Goal: Task Accomplishment & Management: Manage account settings

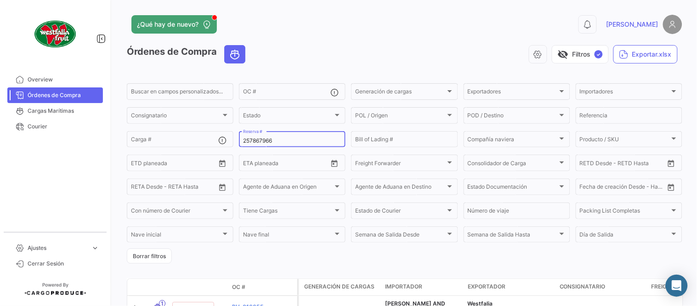
click at [260, 142] on input "257867966" at bounding box center [292, 140] width 98 height 6
paste input "LMM0541060"
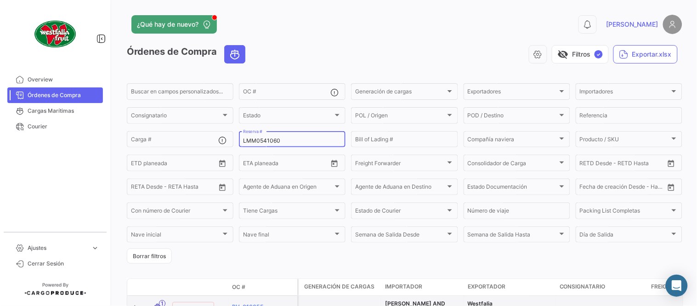
type input "LMM0541060"
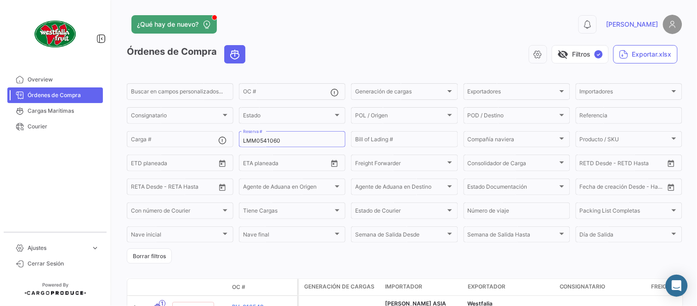
click at [325, 57] on div "visibility_off Filtros ✓ Exportar.xlsx" at bounding box center [468, 54] width 430 height 18
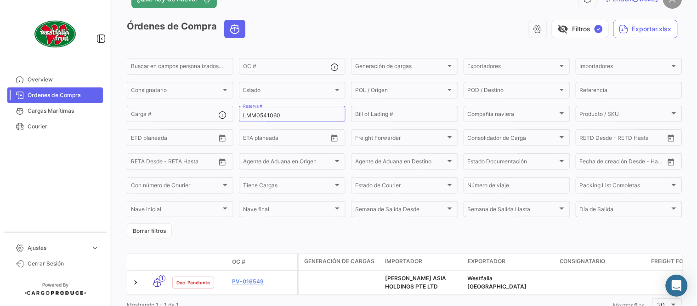
scroll to position [62, 0]
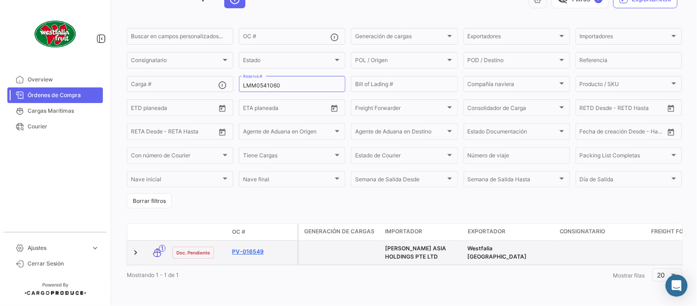
click at [251, 247] on link "PV-016549" at bounding box center [263, 251] width 62 height 8
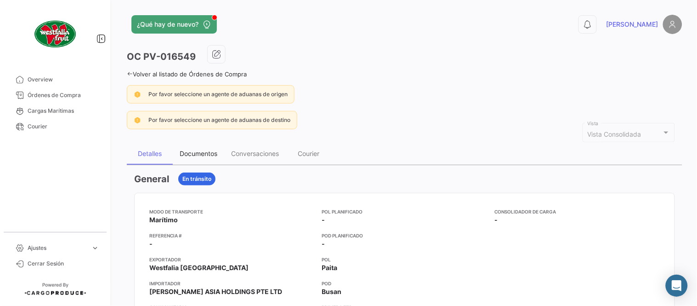
click at [200, 149] on div "Documentos" at bounding box center [199, 153] width 38 height 8
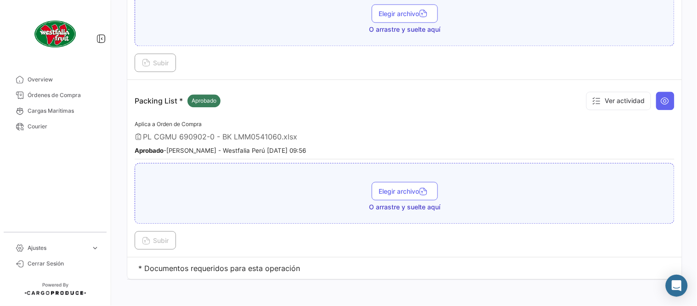
scroll to position [316, 0]
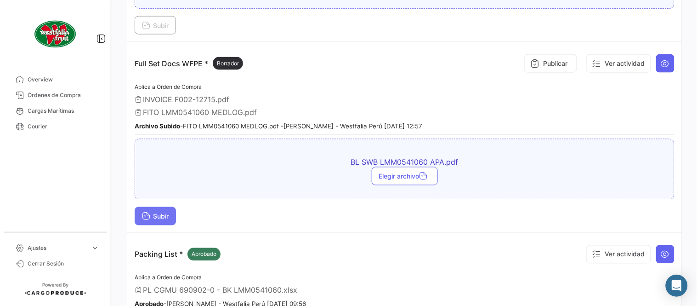
click at [163, 212] on span "Subir" at bounding box center [155, 216] width 27 height 8
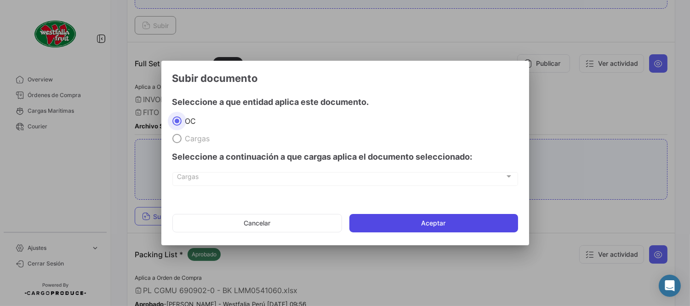
click at [479, 224] on button "Aceptar" at bounding box center [433, 223] width 169 height 18
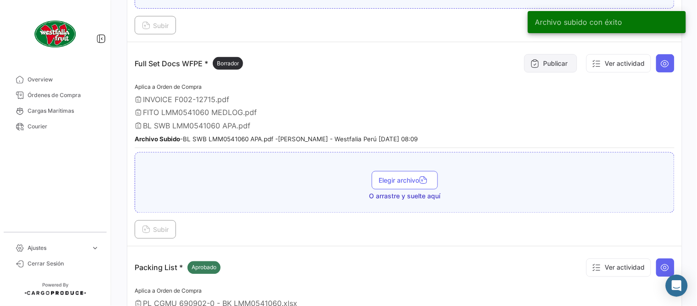
click at [541, 56] on button "Publicar" at bounding box center [550, 63] width 53 height 18
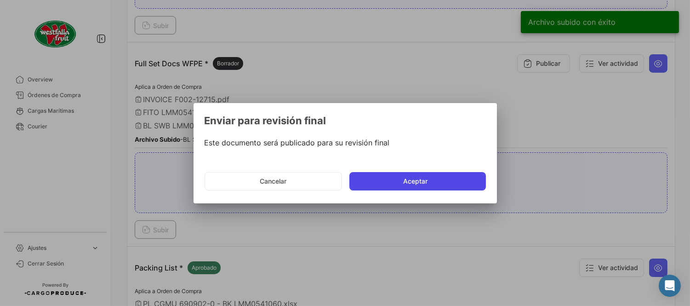
click at [413, 183] on button "Aceptar" at bounding box center [417, 181] width 136 height 18
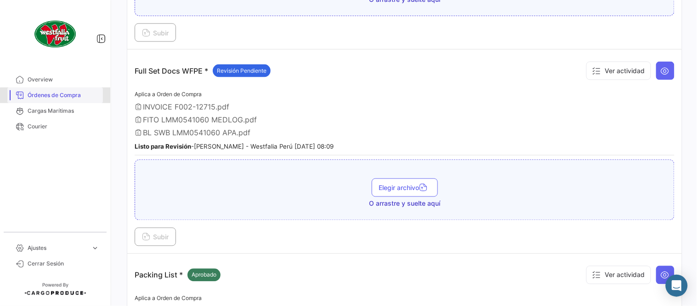
click at [61, 96] on span "Órdenes de Compra" at bounding box center [64, 95] width 72 height 8
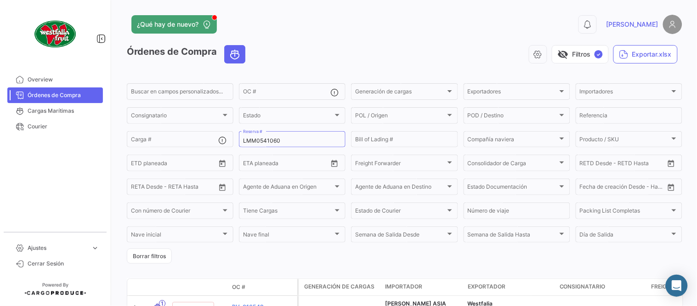
drag, startPoint x: 461, startPoint y: 50, endPoint x: 533, endPoint y: 5, distance: 85.0
click at [461, 50] on div "visibility_off Filtros ✓ Exportar.xlsx" at bounding box center [468, 54] width 430 height 18
